Goal: Information Seeking & Learning: Learn about a topic

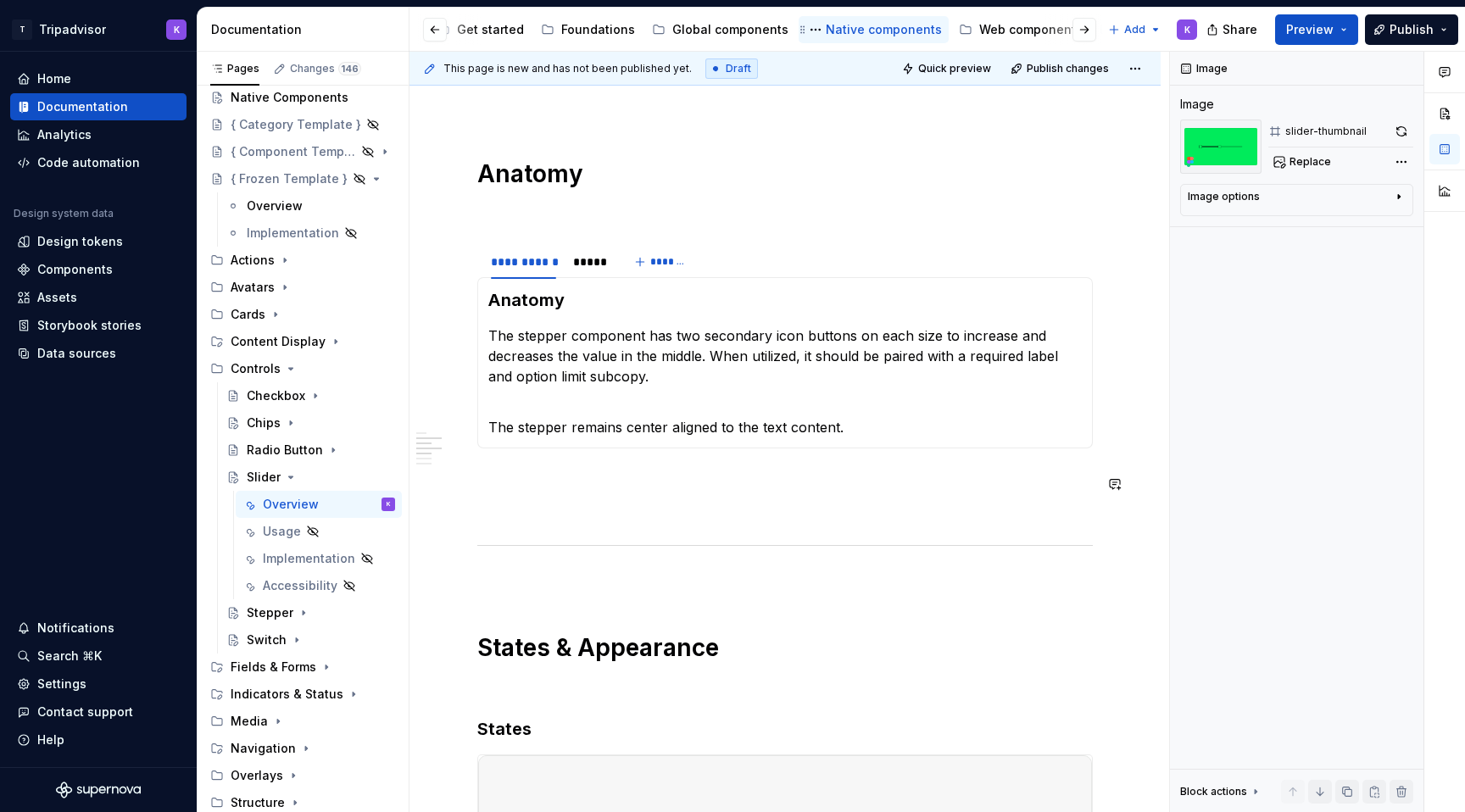
scroll to position [0, 412]
click at [758, 26] on div "Web components" at bounding box center [785, 29] width 104 height 17
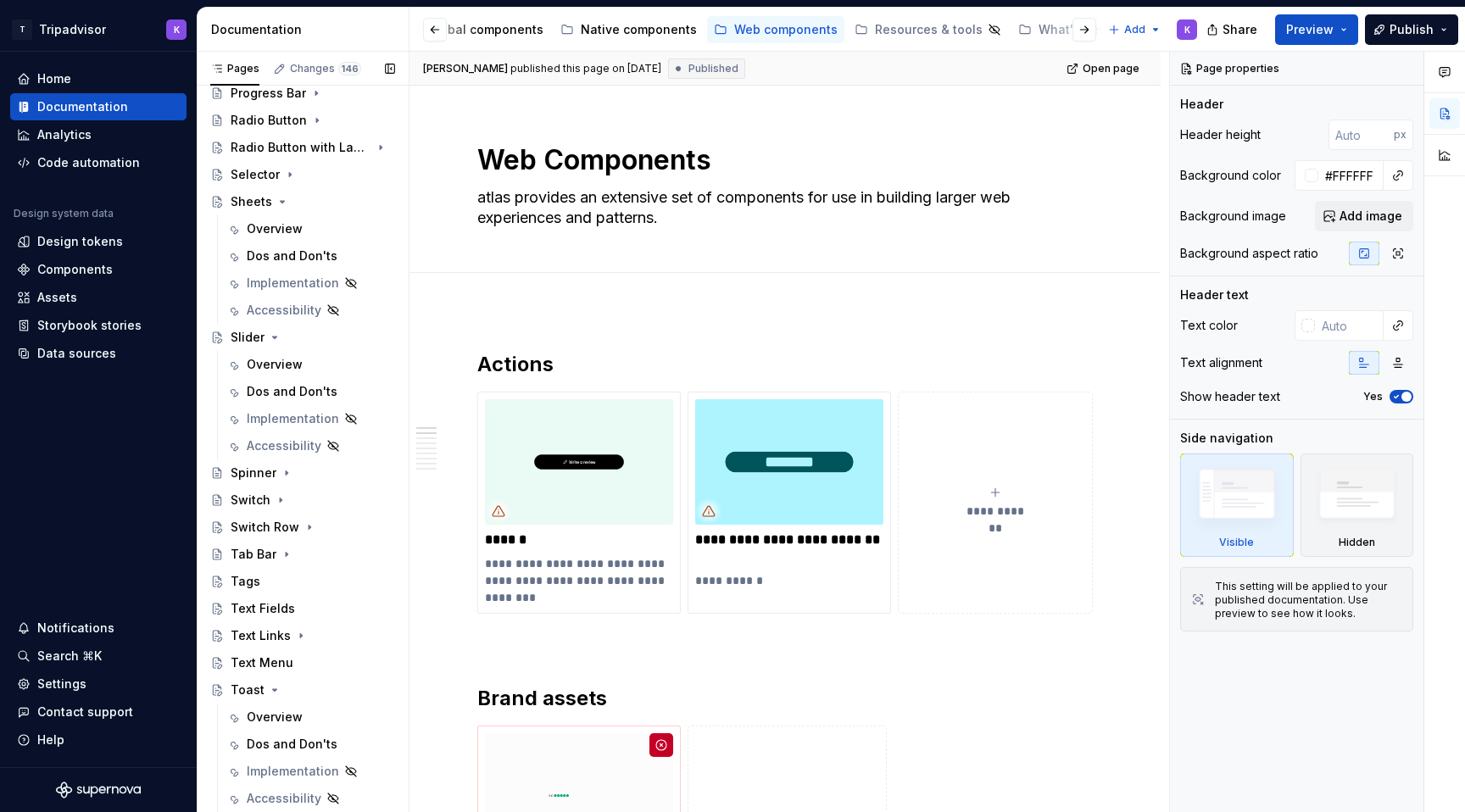
scroll to position [1097, 0]
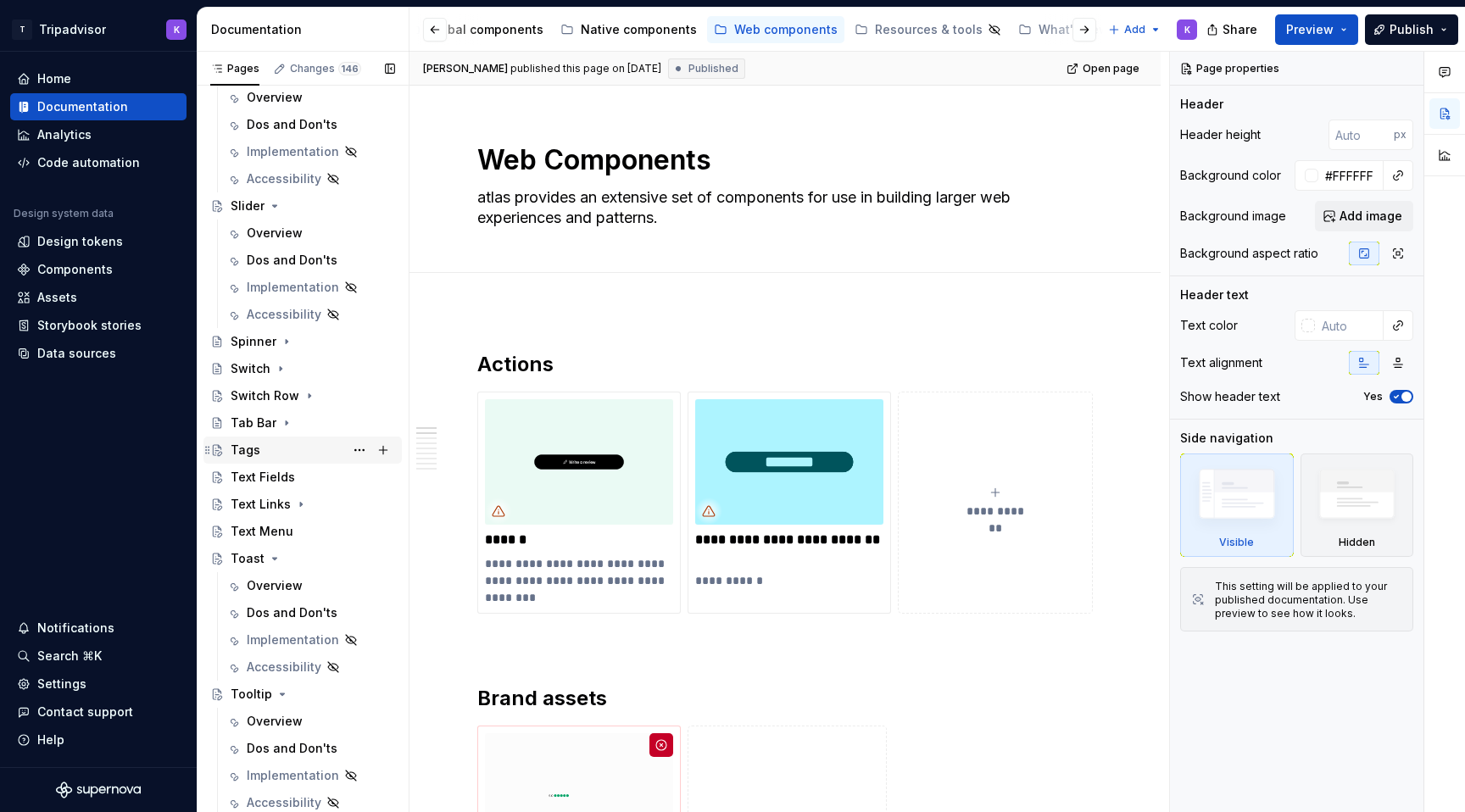
click at [304, 452] on div "Tags" at bounding box center [313, 450] width 164 height 24
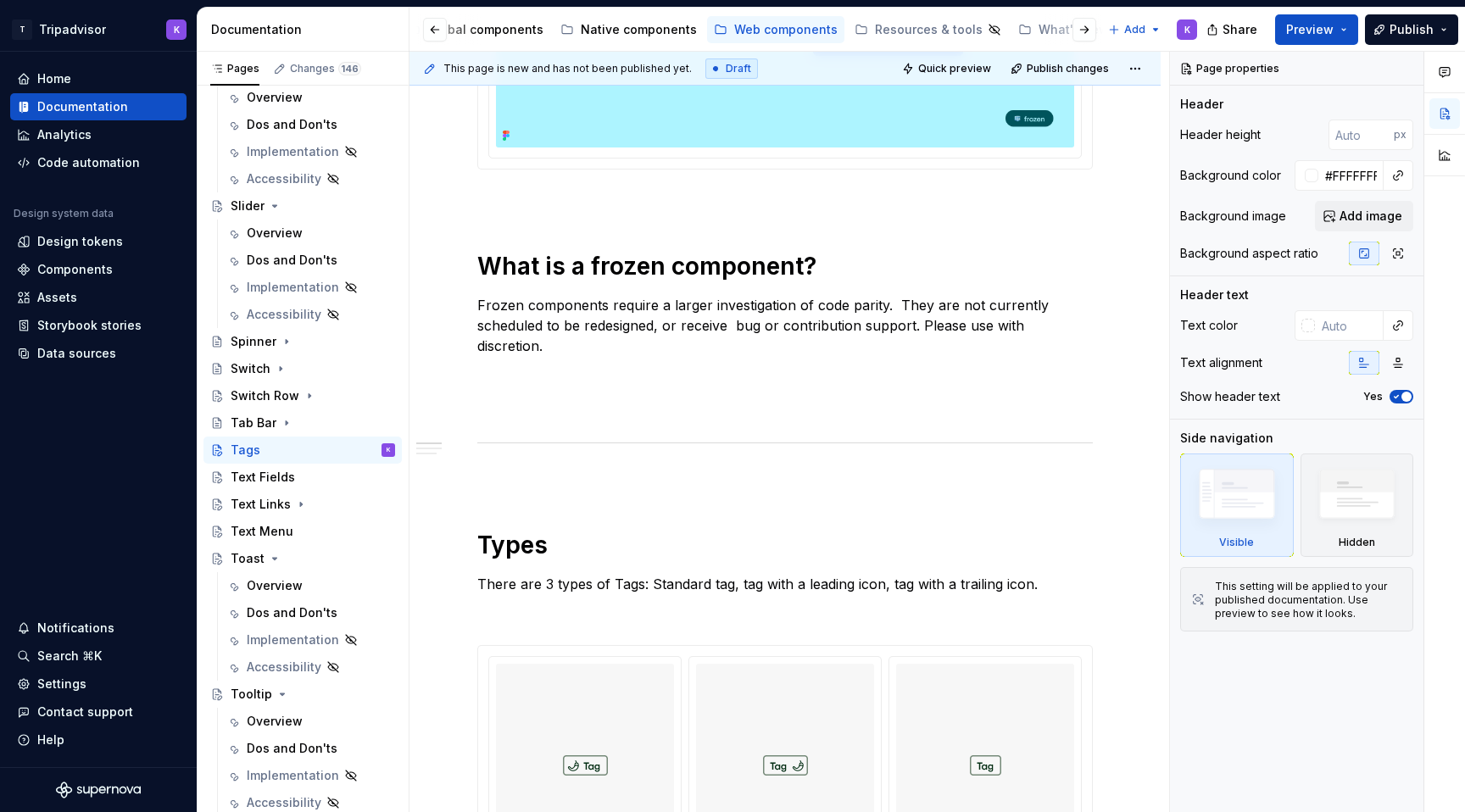
scroll to position [878, 0]
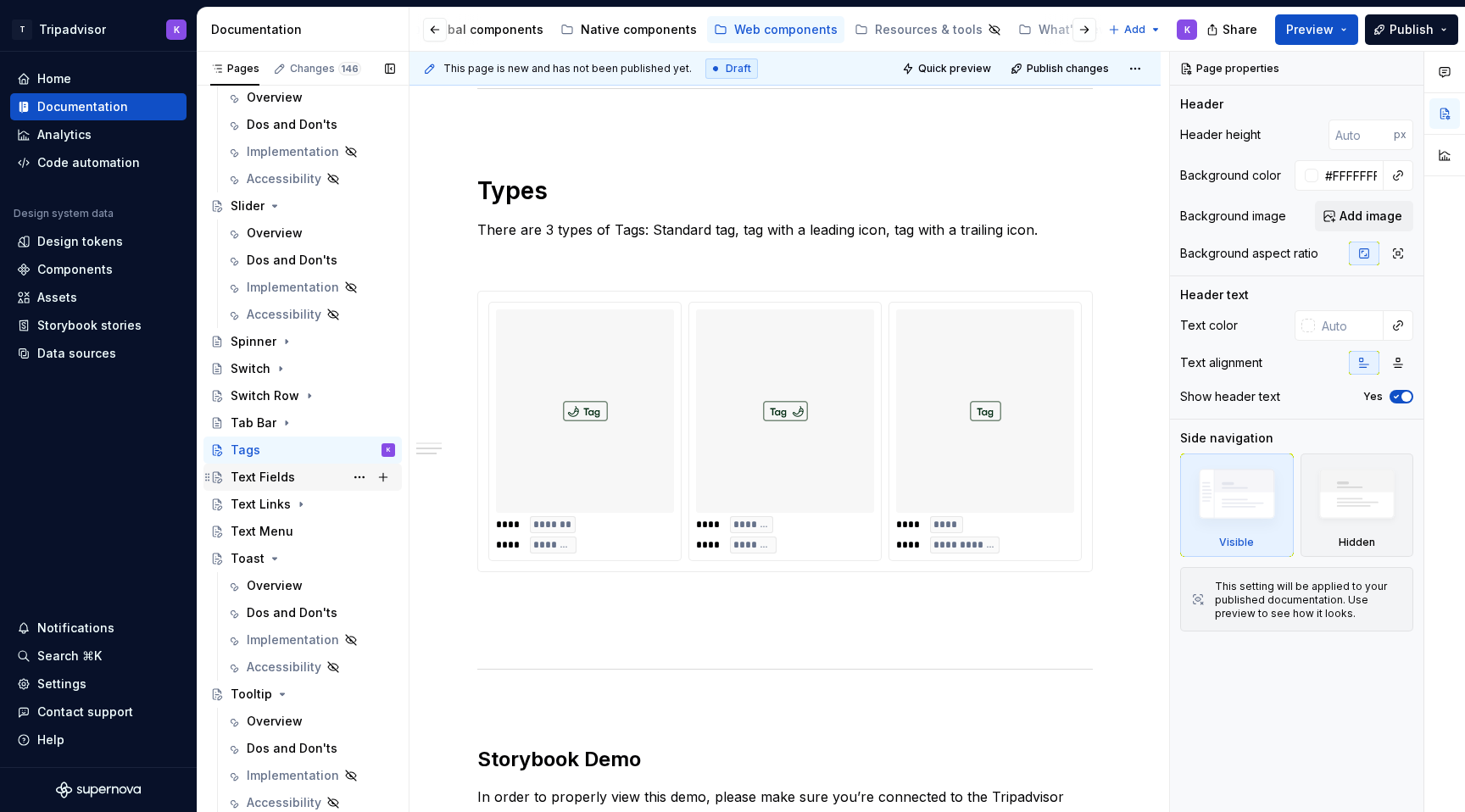
click at [284, 484] on div "Text Fields" at bounding box center [262, 477] width 64 height 17
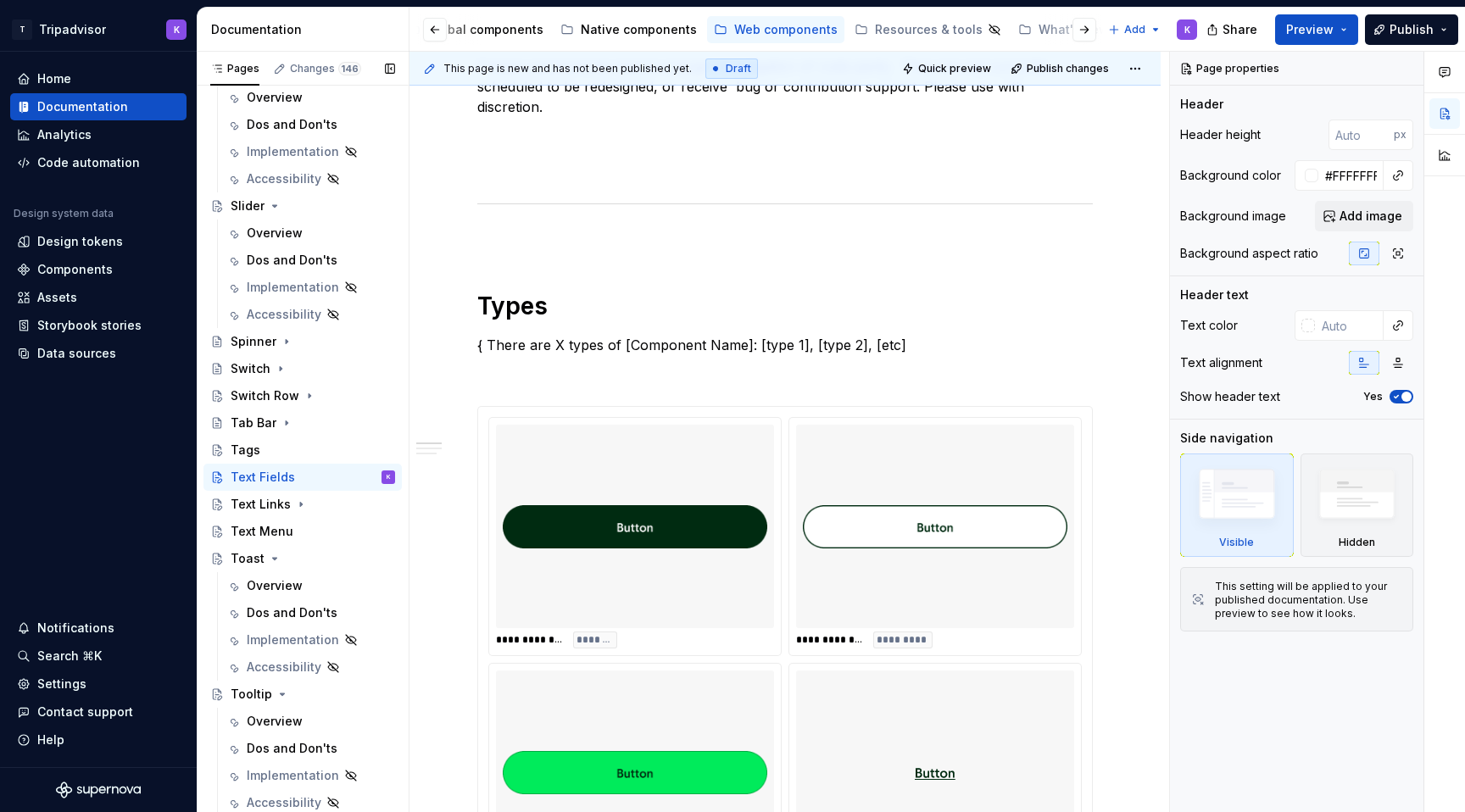
scroll to position [1002, 0]
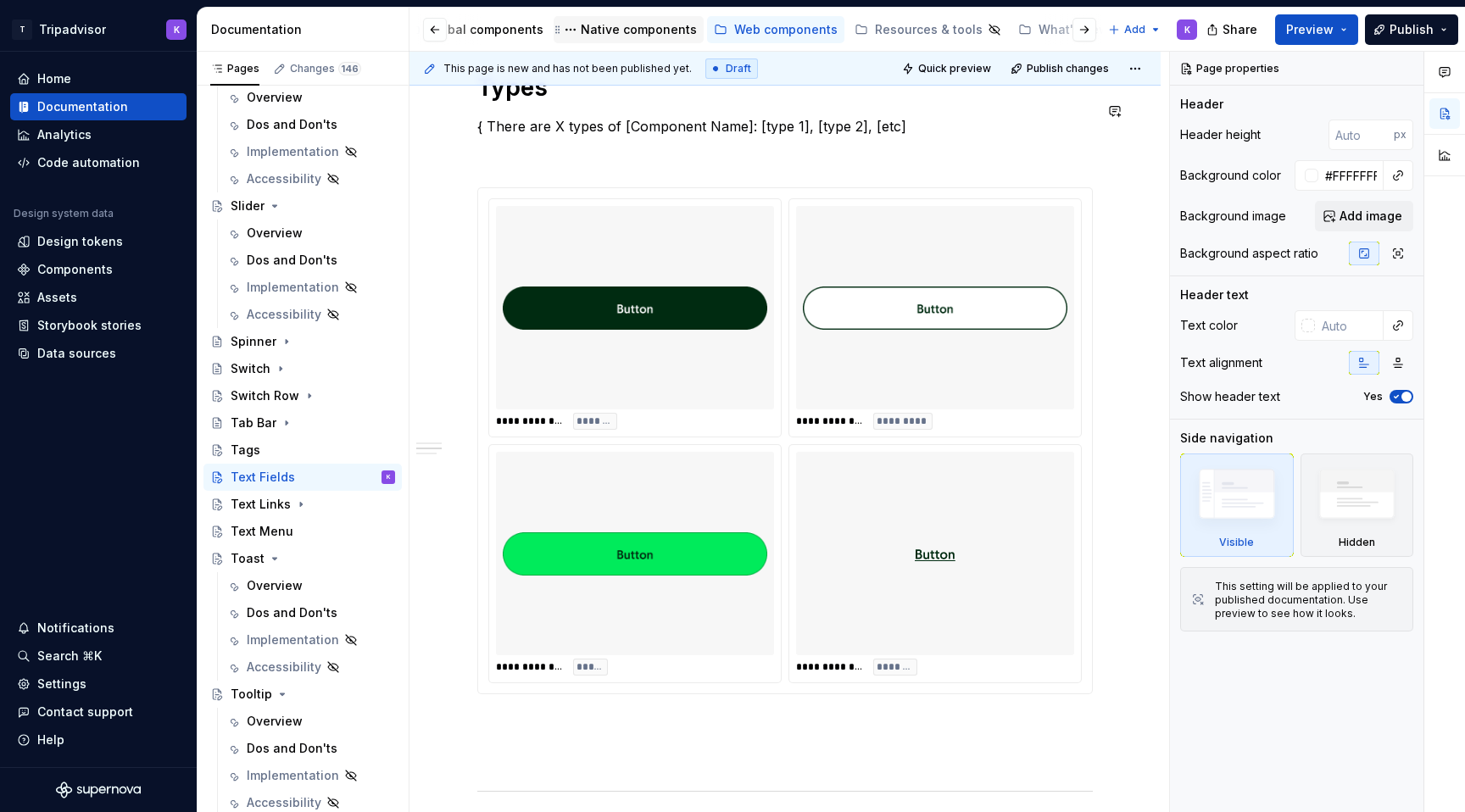
click at [600, 37] on div "Native components" at bounding box center [638, 29] width 116 height 17
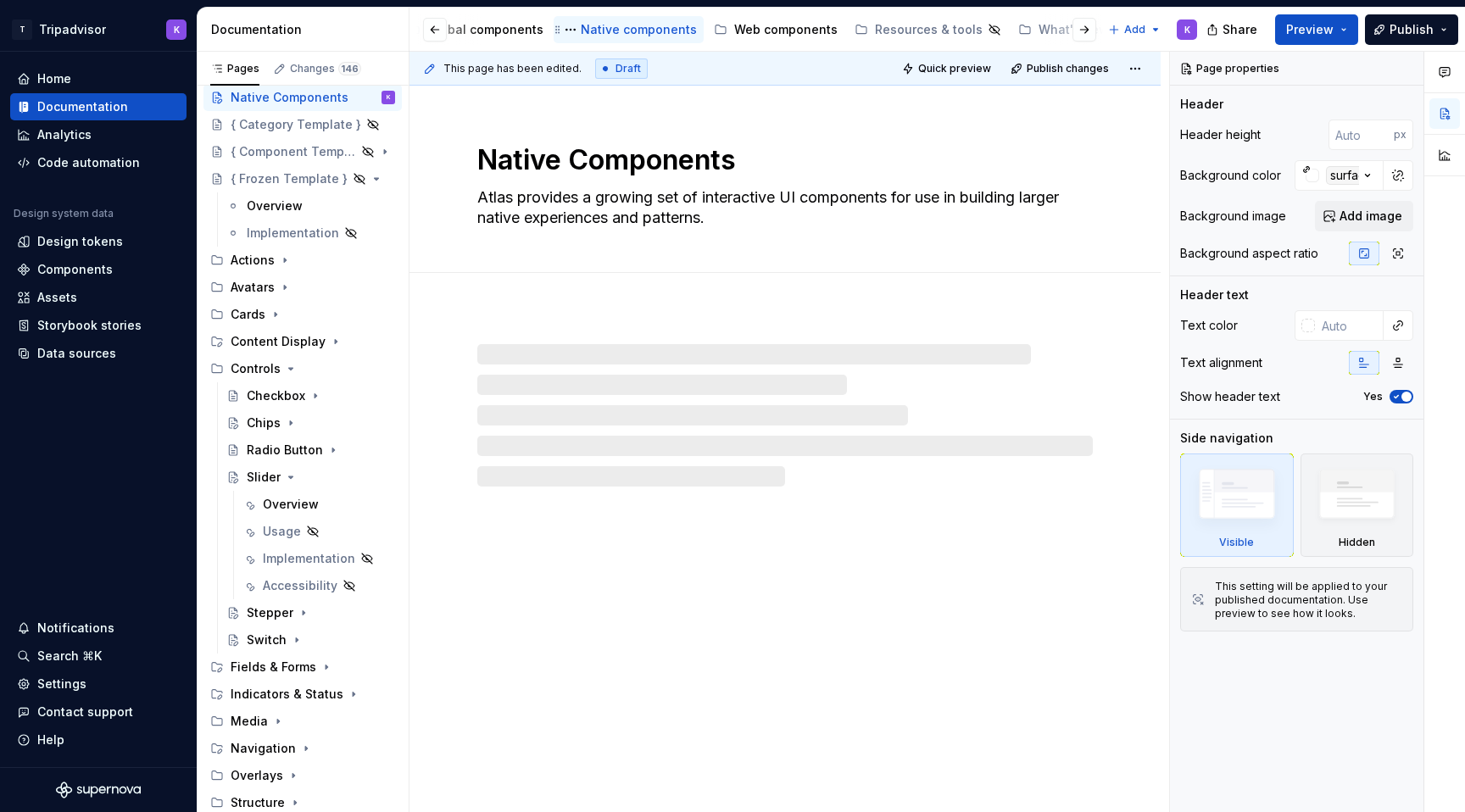
scroll to position [39, 0]
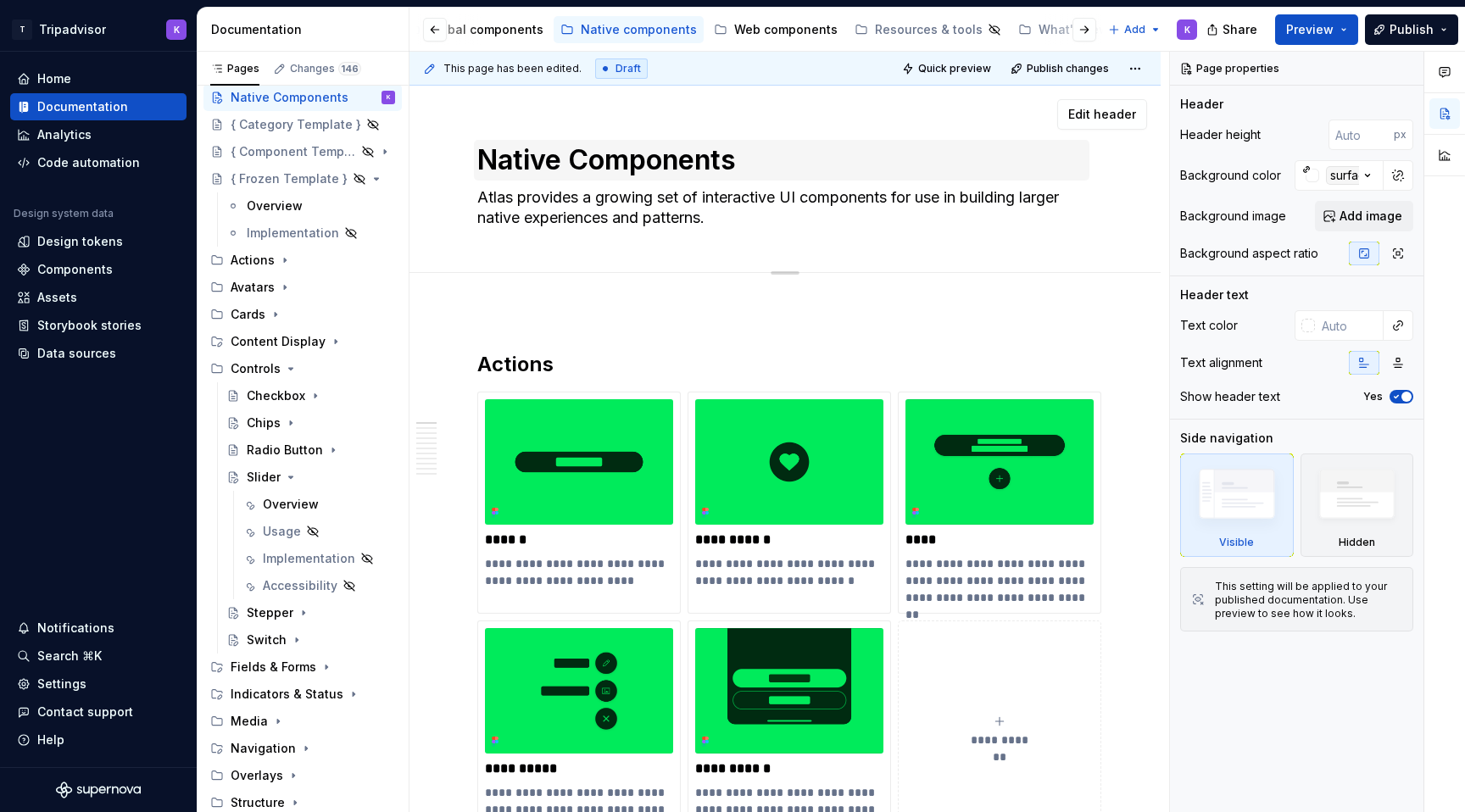
type textarea "*"
